Goal: Task Accomplishment & Management: Use online tool/utility

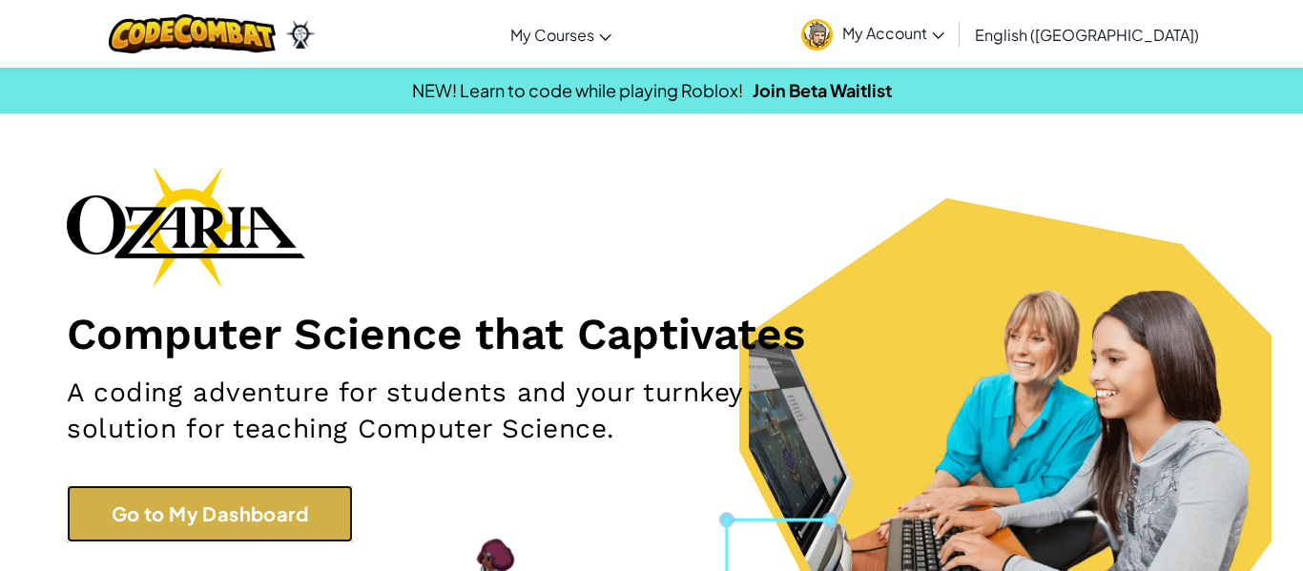
click at [180, 534] on link "Go to My Dashboard" at bounding box center [210, 513] width 286 height 57
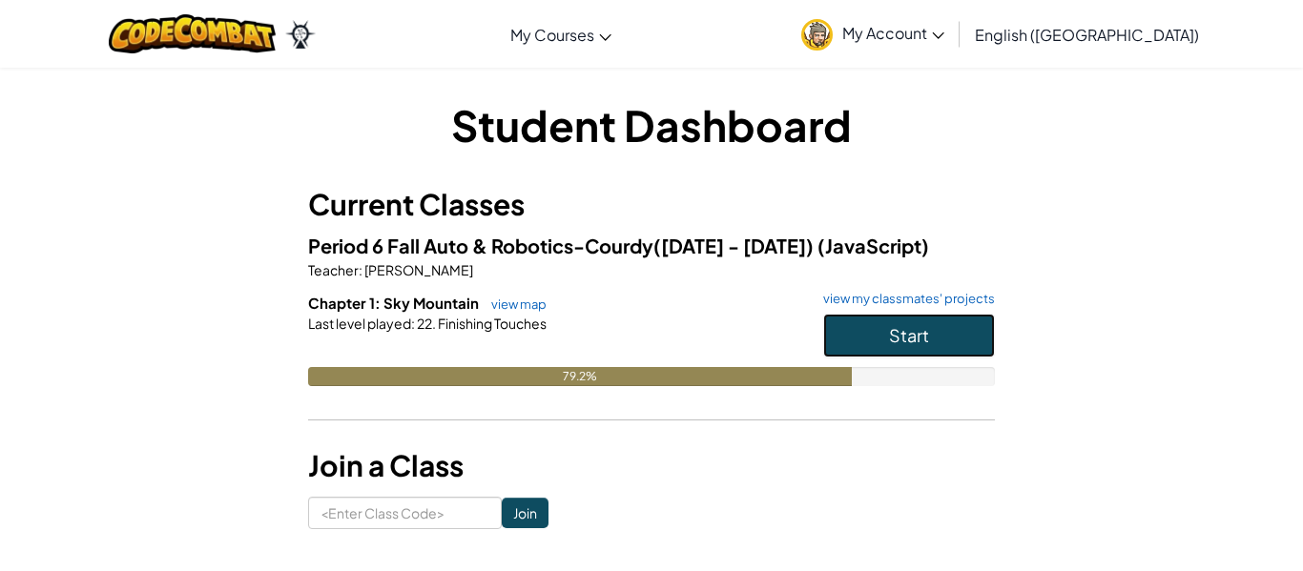
click at [895, 329] on span "Start" at bounding box center [909, 335] width 40 height 22
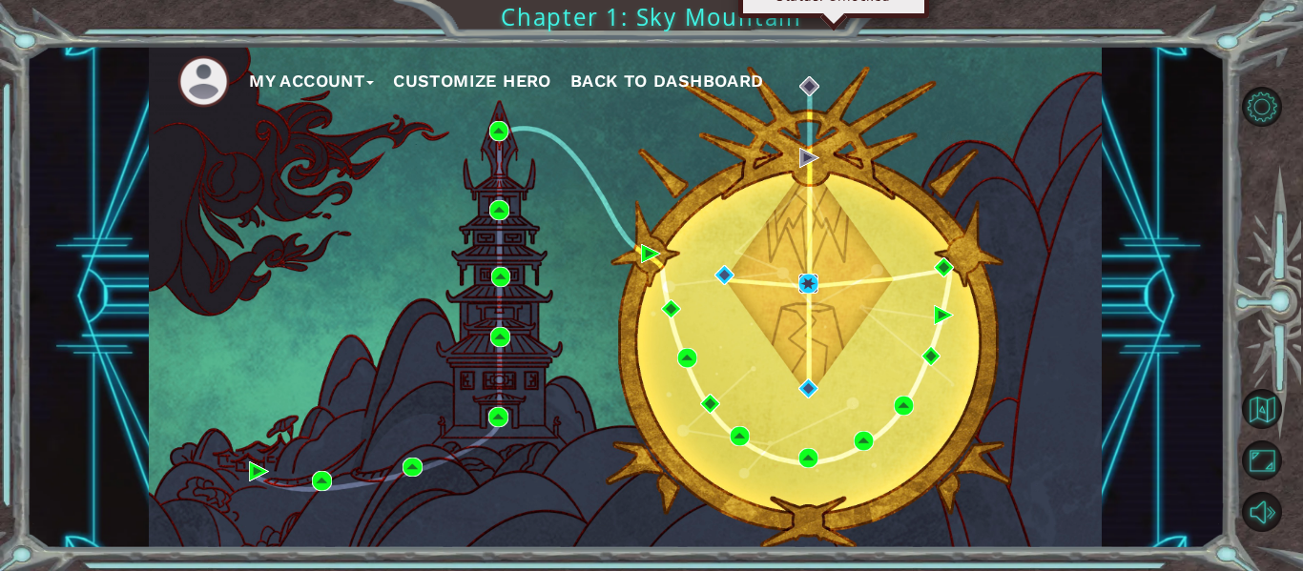
click at [809, 278] on img at bounding box center [808, 284] width 20 height 20
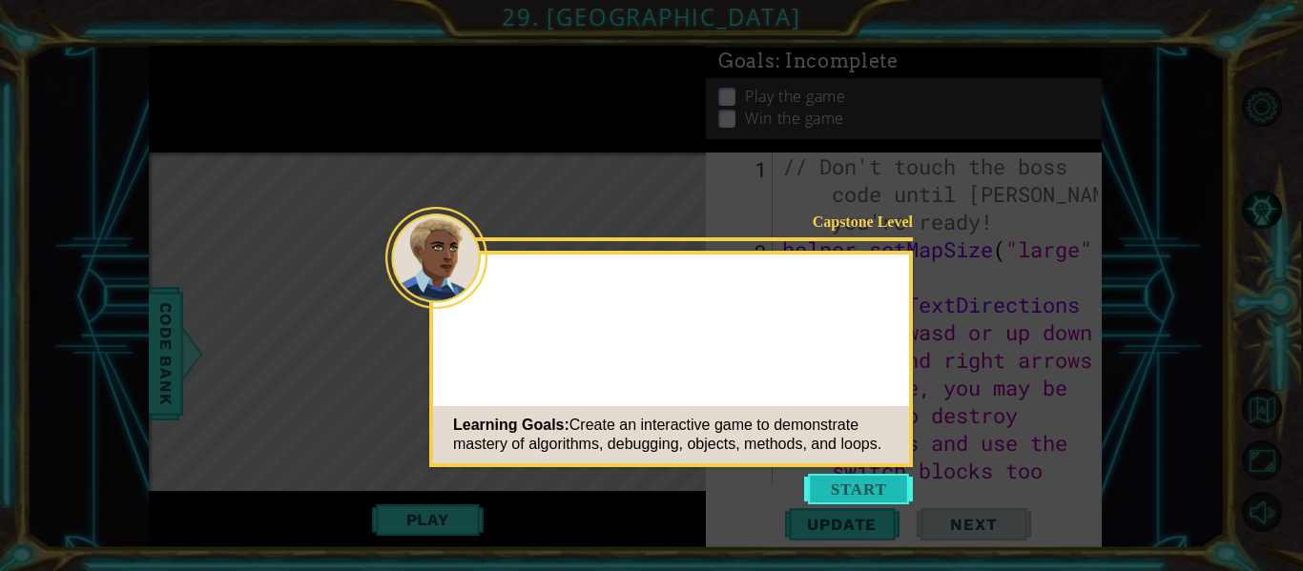
click at [873, 489] on button "Start" at bounding box center [858, 489] width 109 height 31
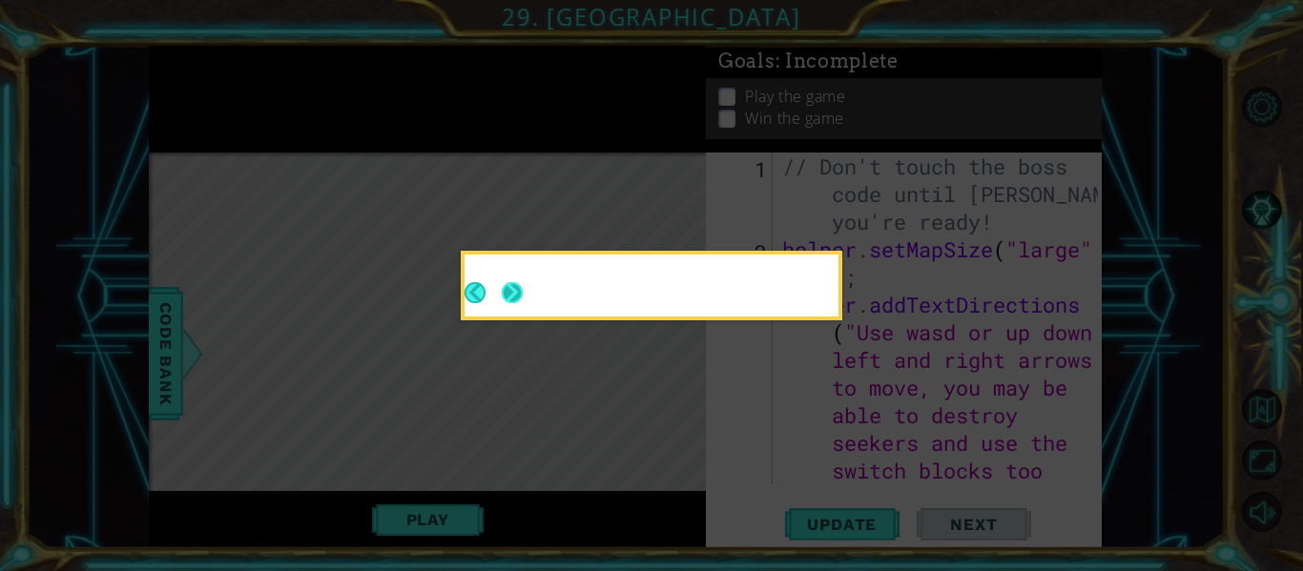
click at [515, 293] on button "Next" at bounding box center [512, 292] width 21 height 21
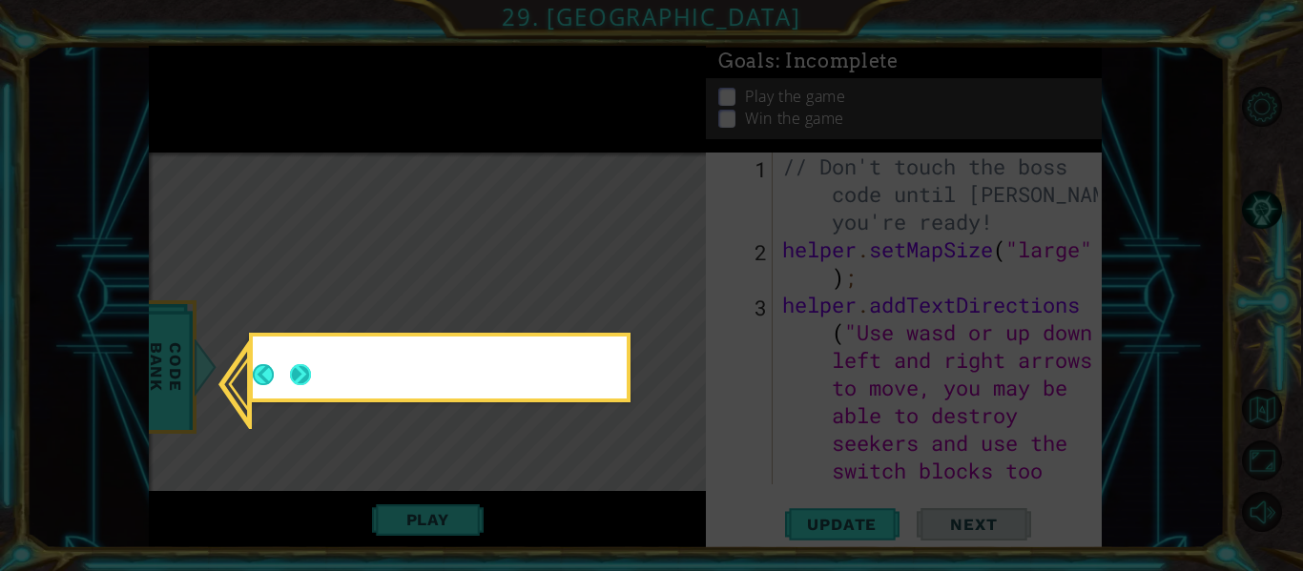
click at [298, 379] on button "Next" at bounding box center [300, 374] width 21 height 21
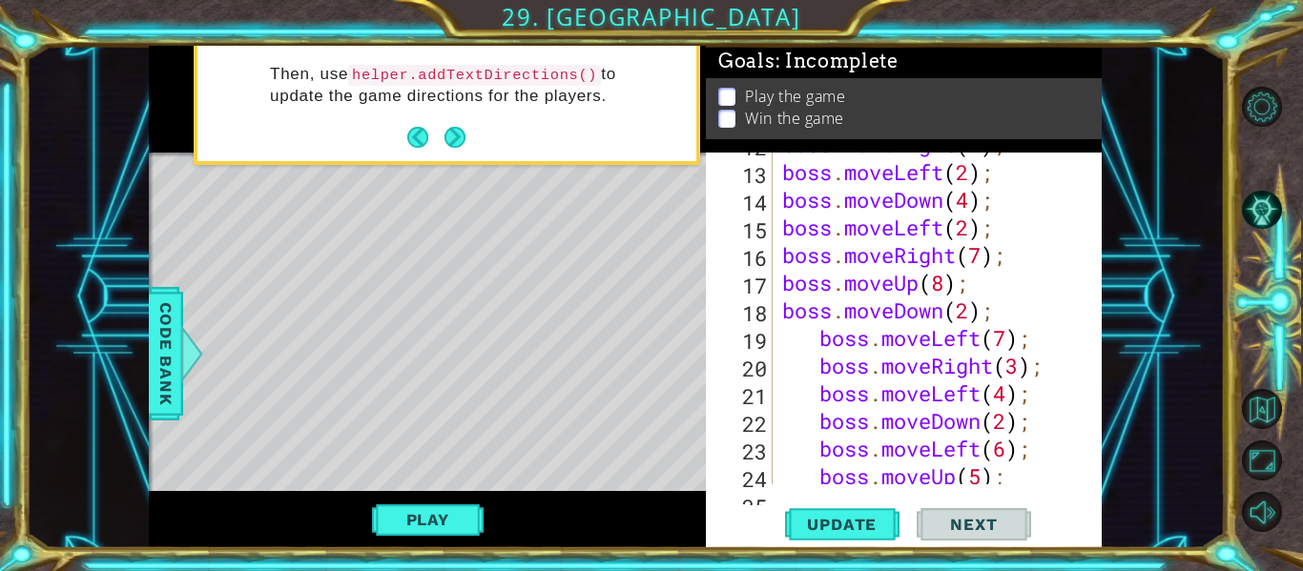
scroll to position [719, 0]
